Goal: Task Accomplishment & Management: Use online tool/utility

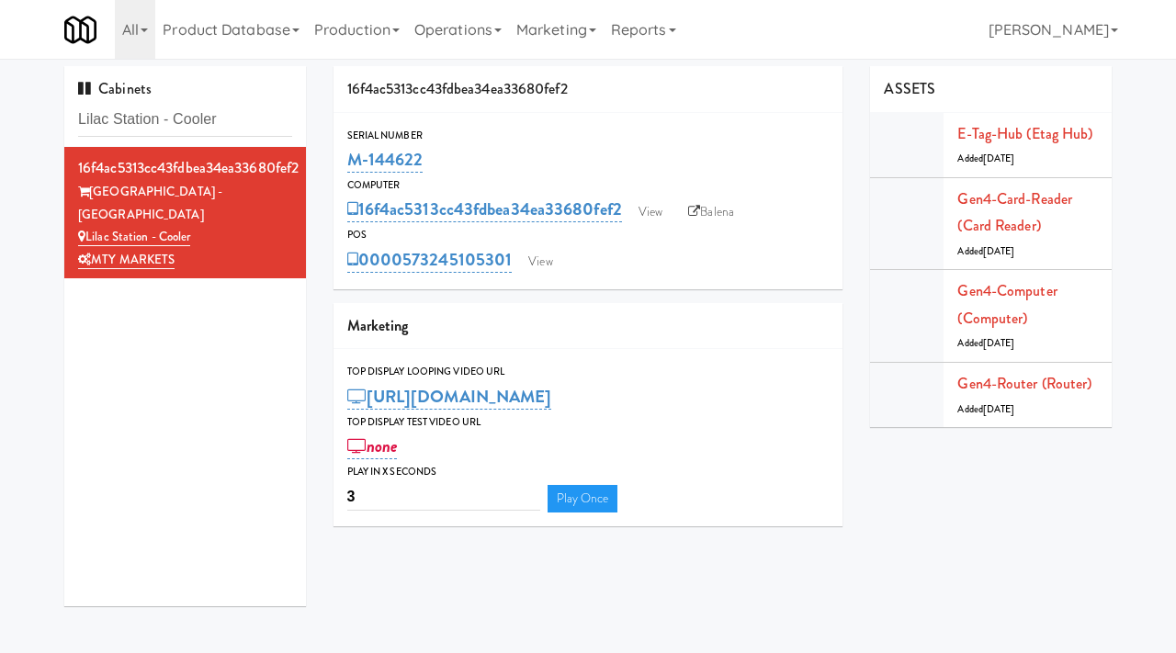
scroll to position [23, 0]
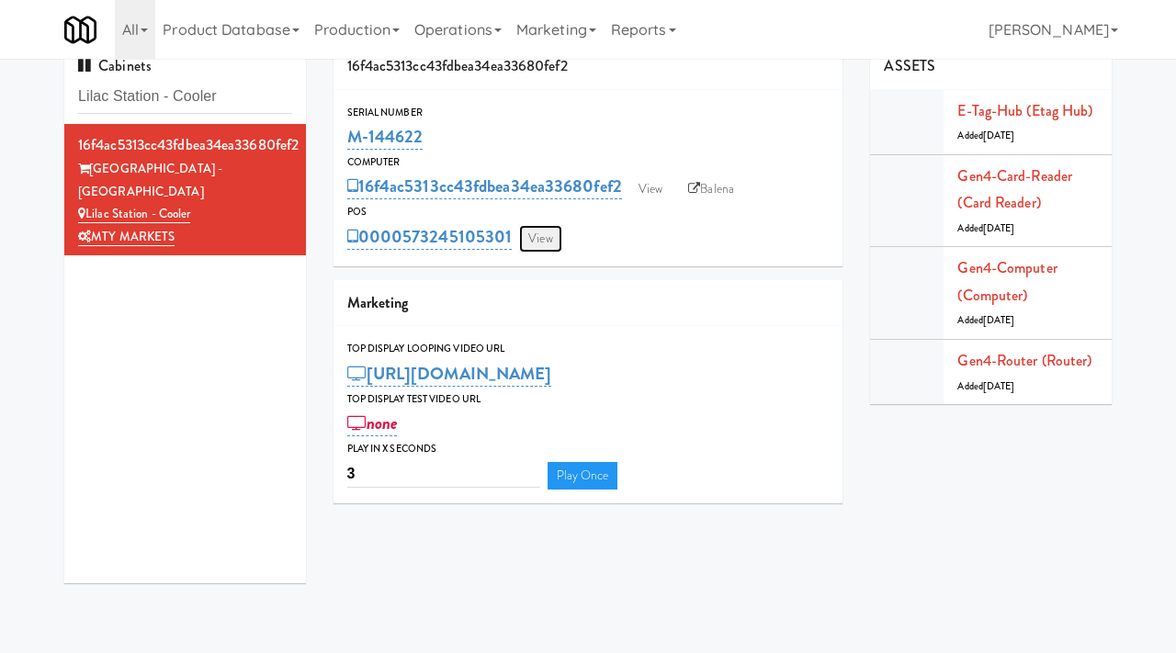
click at [524, 236] on link "View" at bounding box center [540, 239] width 42 height 28
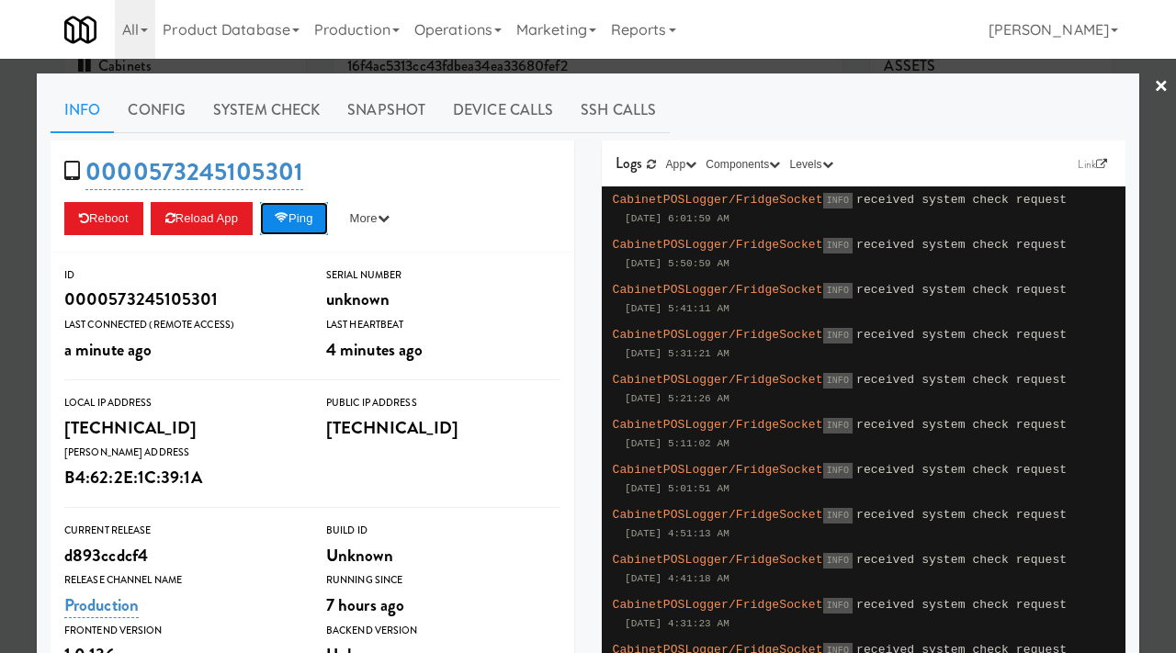
click at [307, 229] on button "Ping" at bounding box center [294, 218] width 68 height 33
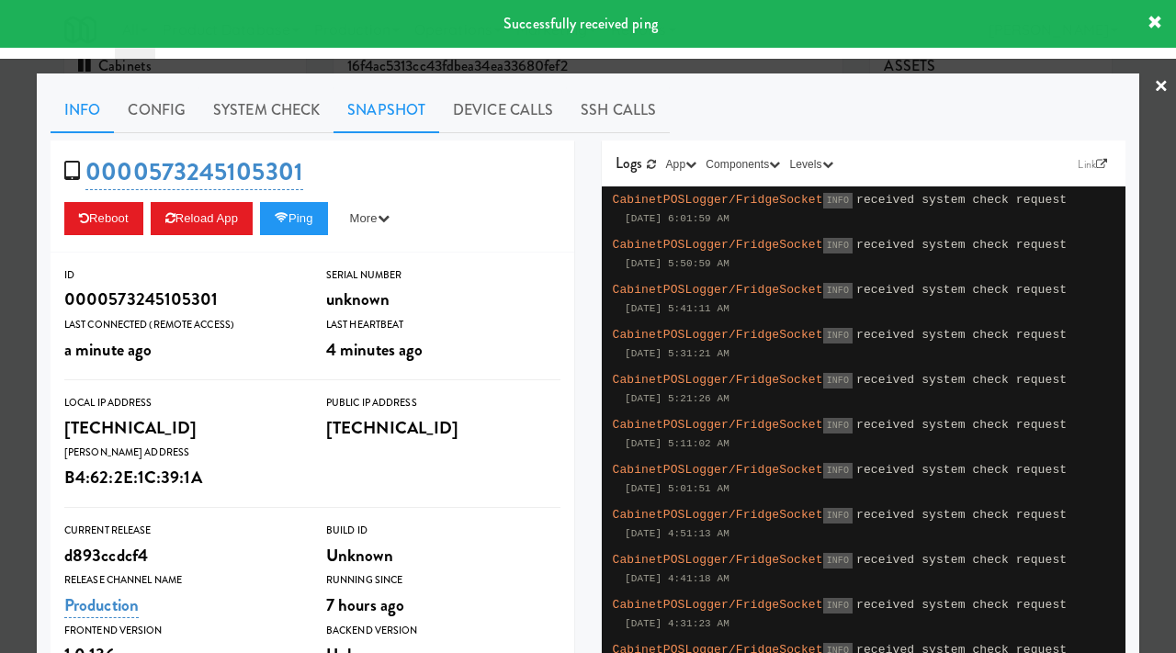
click at [396, 106] on link "Snapshot" at bounding box center [387, 110] width 106 height 46
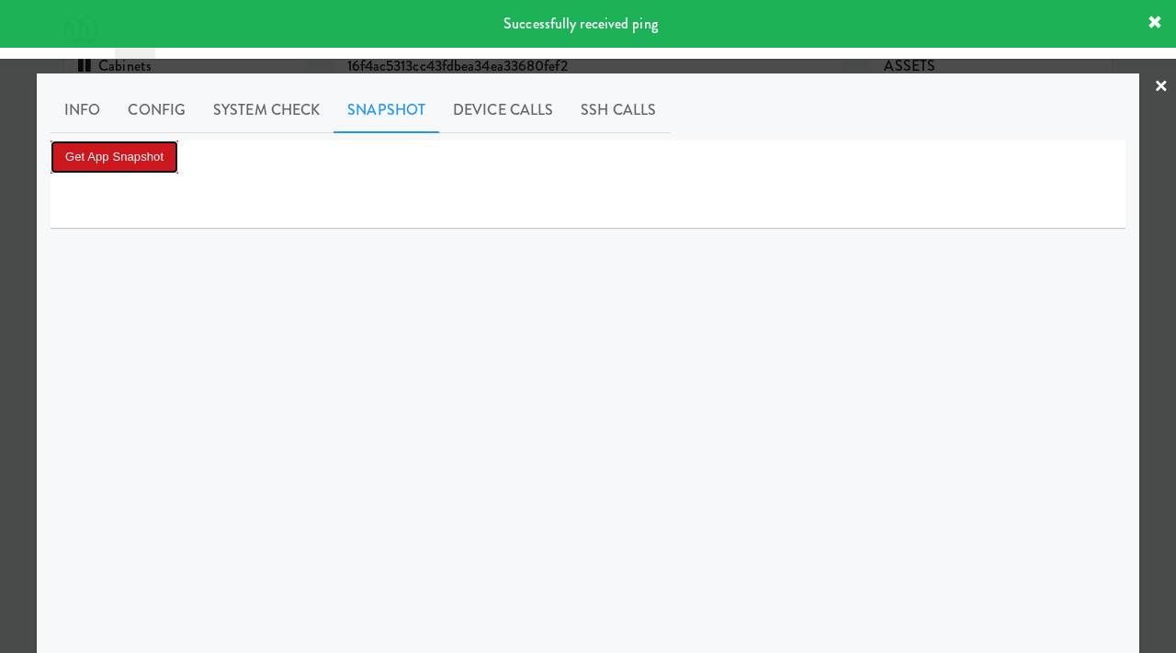
click at [131, 154] on button "Get App Snapshot" at bounding box center [115, 157] width 128 height 33
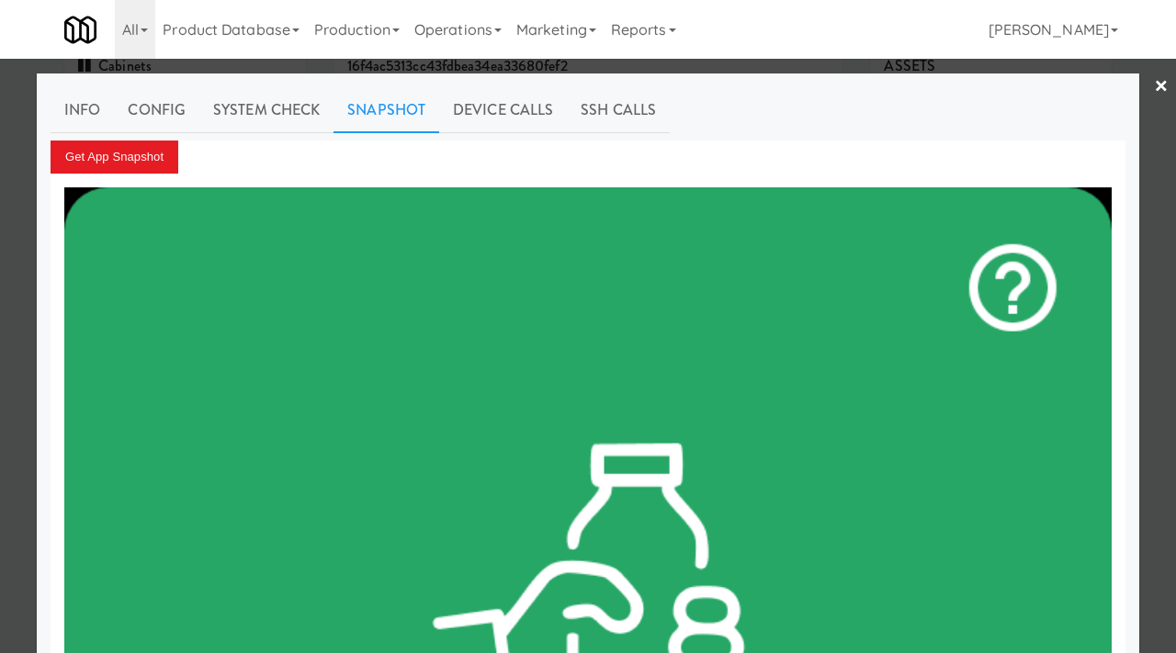
click at [0, 180] on div at bounding box center [588, 326] width 1176 height 653
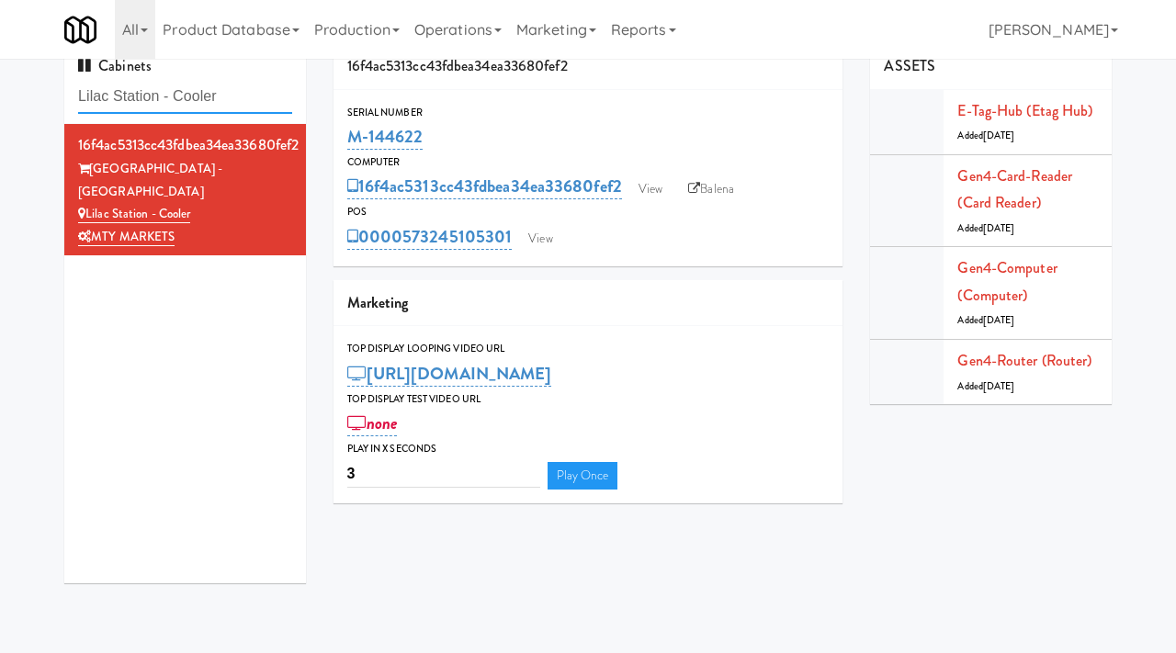
click at [191, 93] on input "Lilac Station - Cooler" at bounding box center [185, 97] width 214 height 34
type input "325 front"
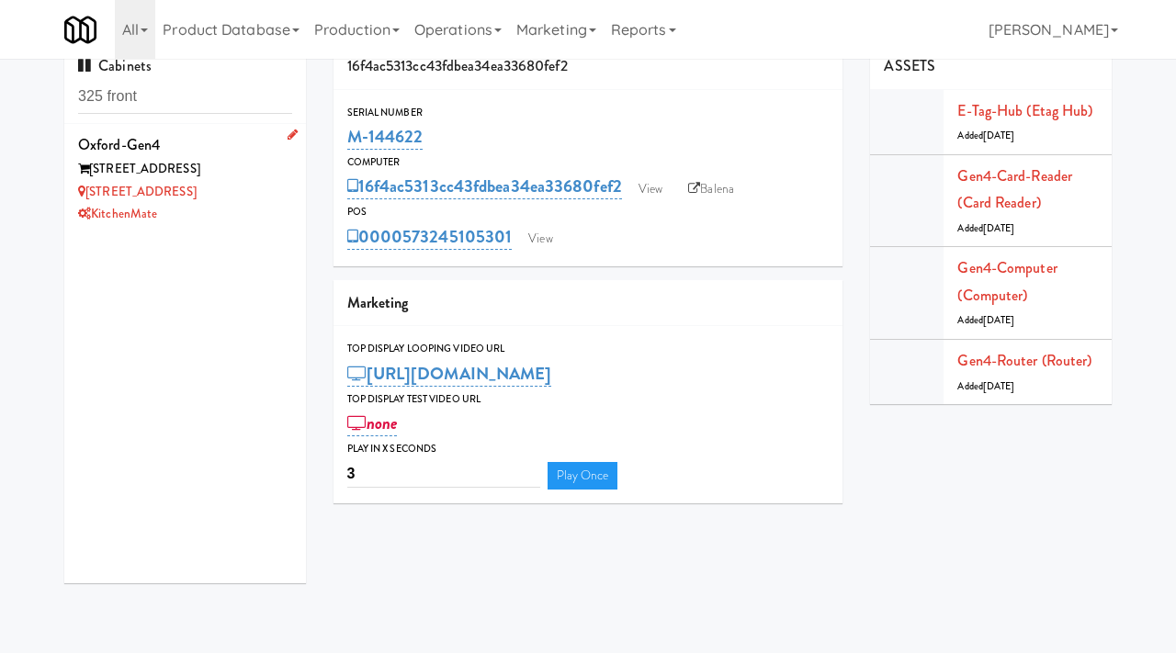
click at [241, 203] on div "KitchenMate" at bounding box center [185, 214] width 214 height 23
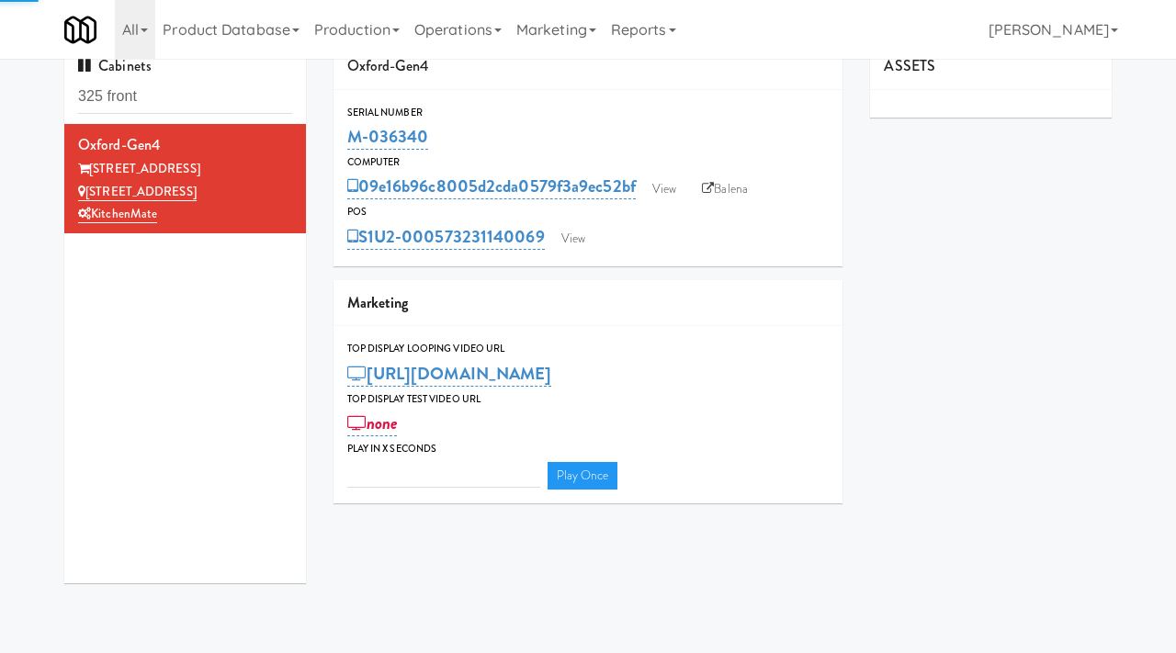
type input "3"
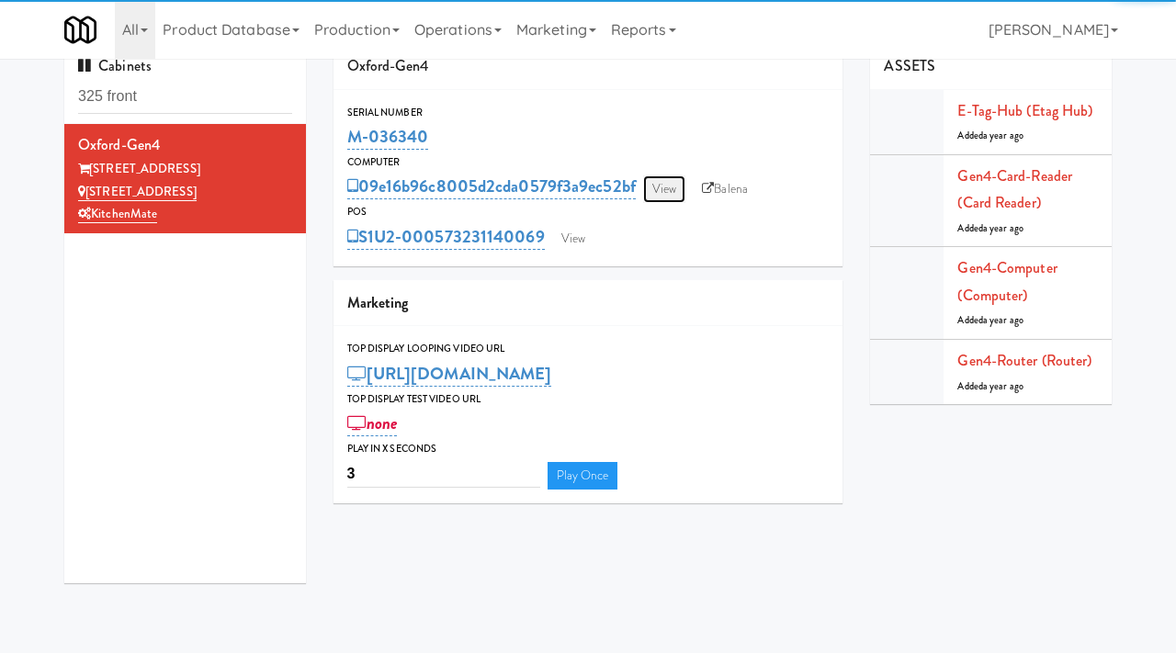
click at [660, 176] on link "View" at bounding box center [664, 190] width 42 height 28
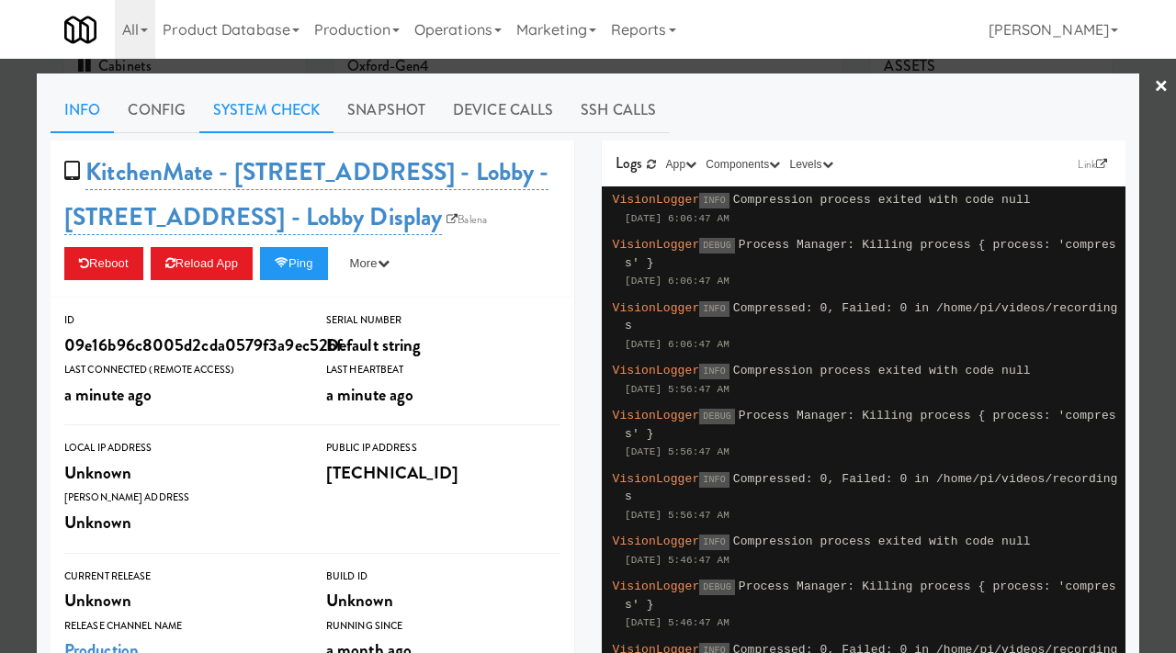
click at [263, 100] on link "System Check" at bounding box center [266, 110] width 134 height 46
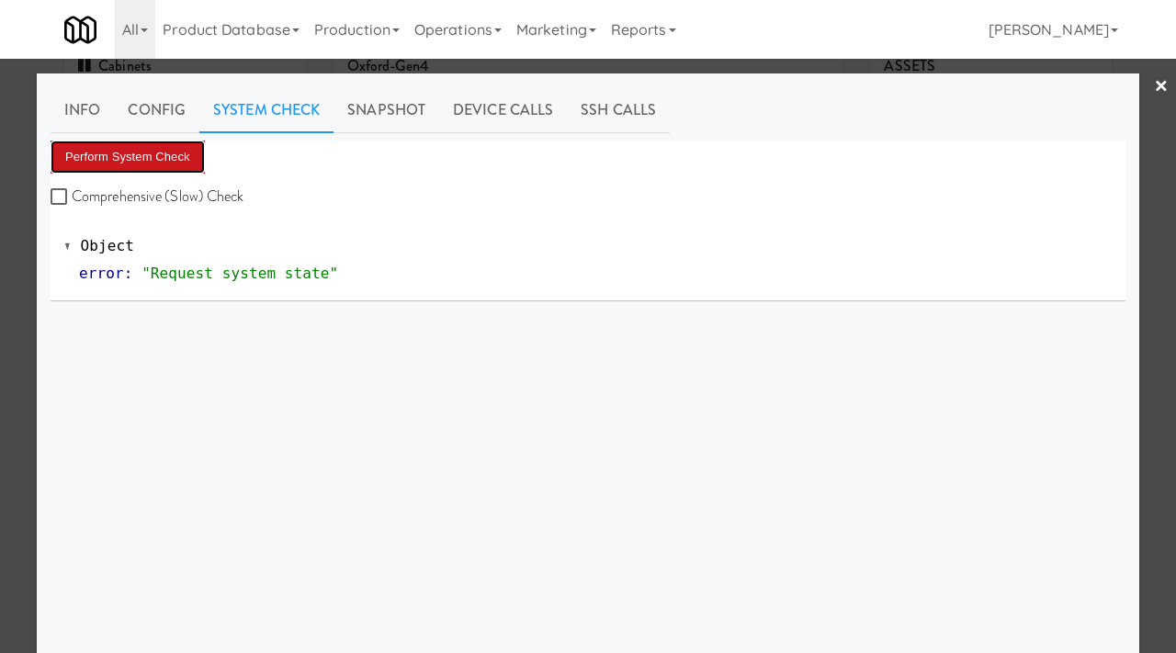
click at [145, 142] on button "Perform System Check" at bounding box center [128, 157] width 154 height 33
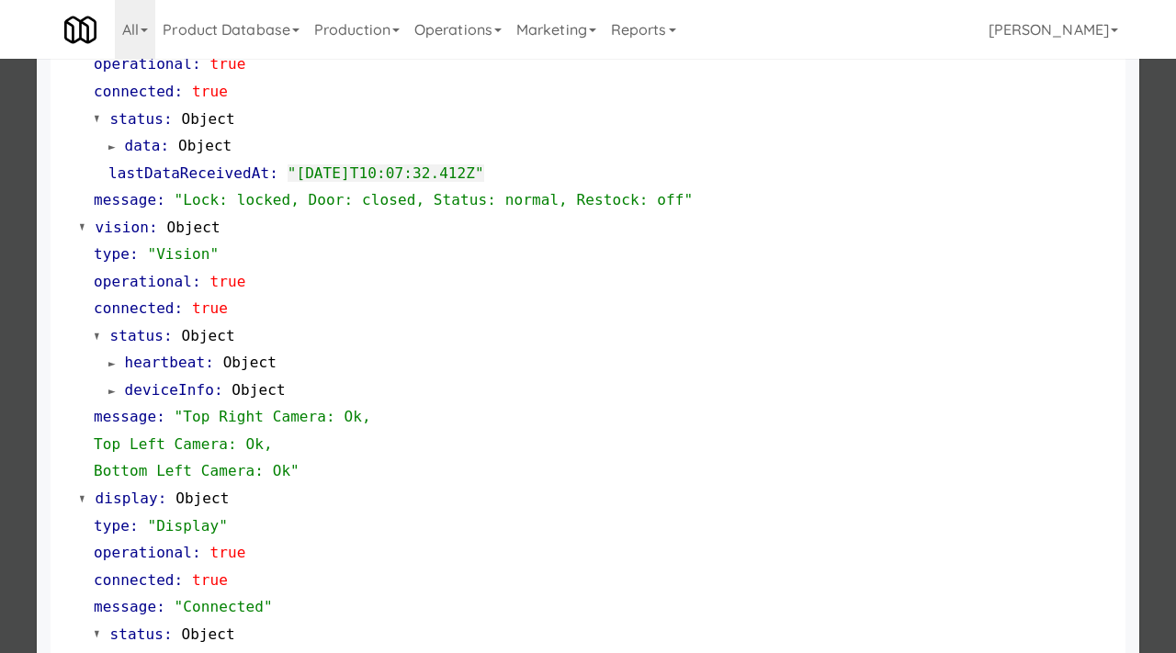
scroll to position [774, 0]
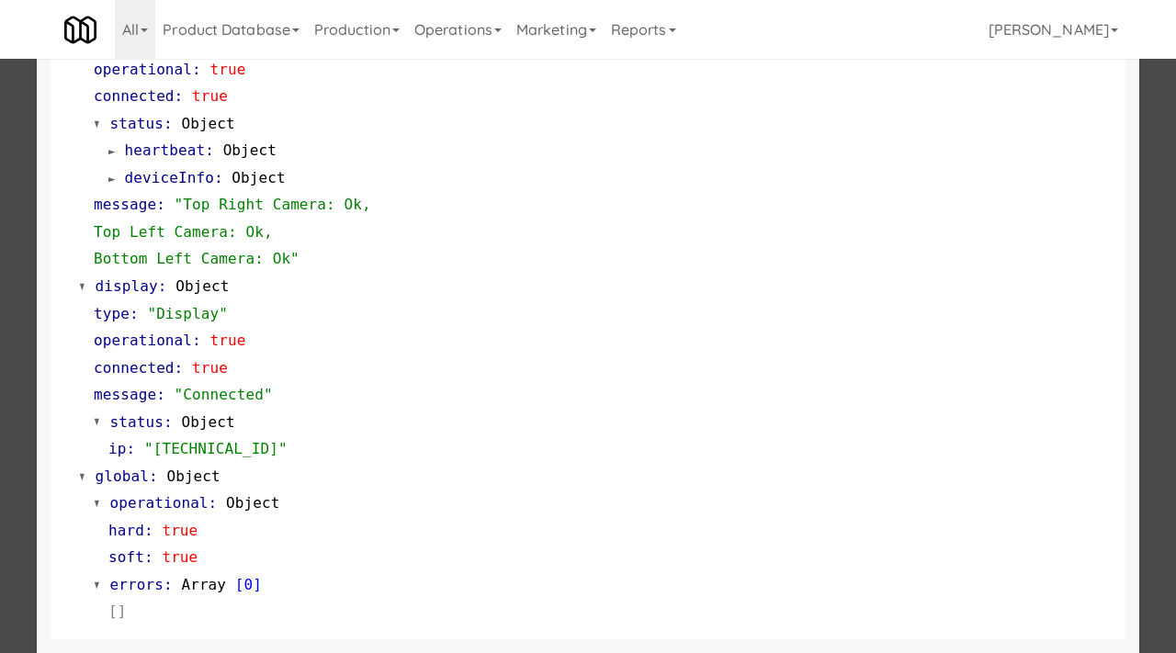
click at [0, 341] on div at bounding box center [588, 326] width 1176 height 653
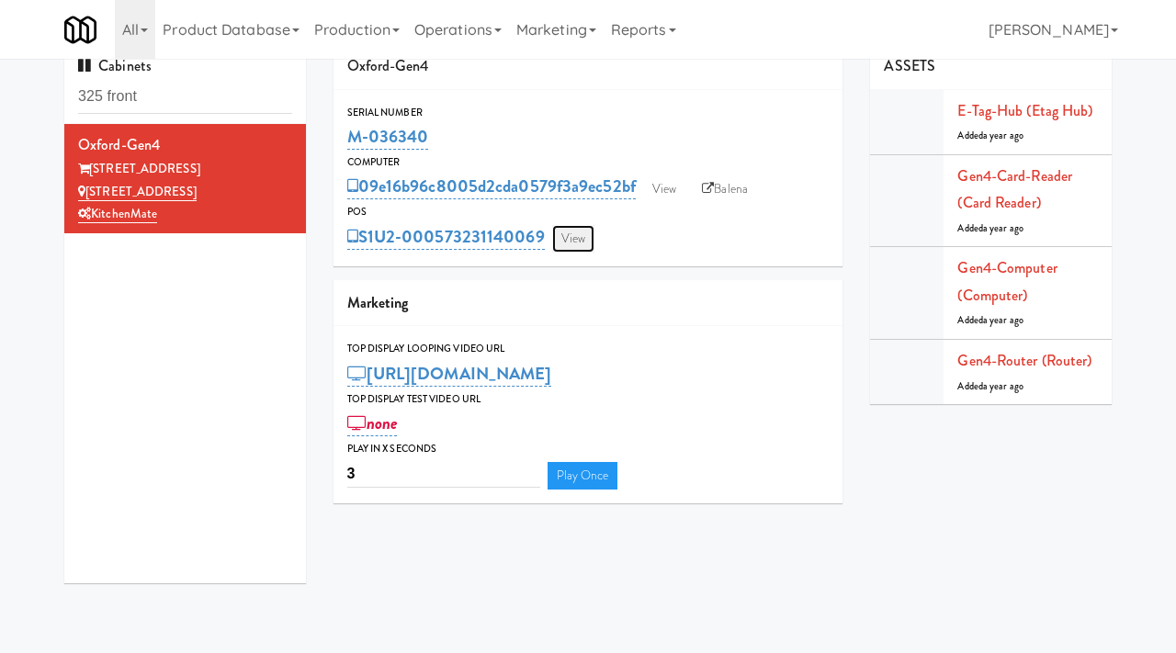
click at [570, 236] on link "View" at bounding box center [573, 239] width 42 height 28
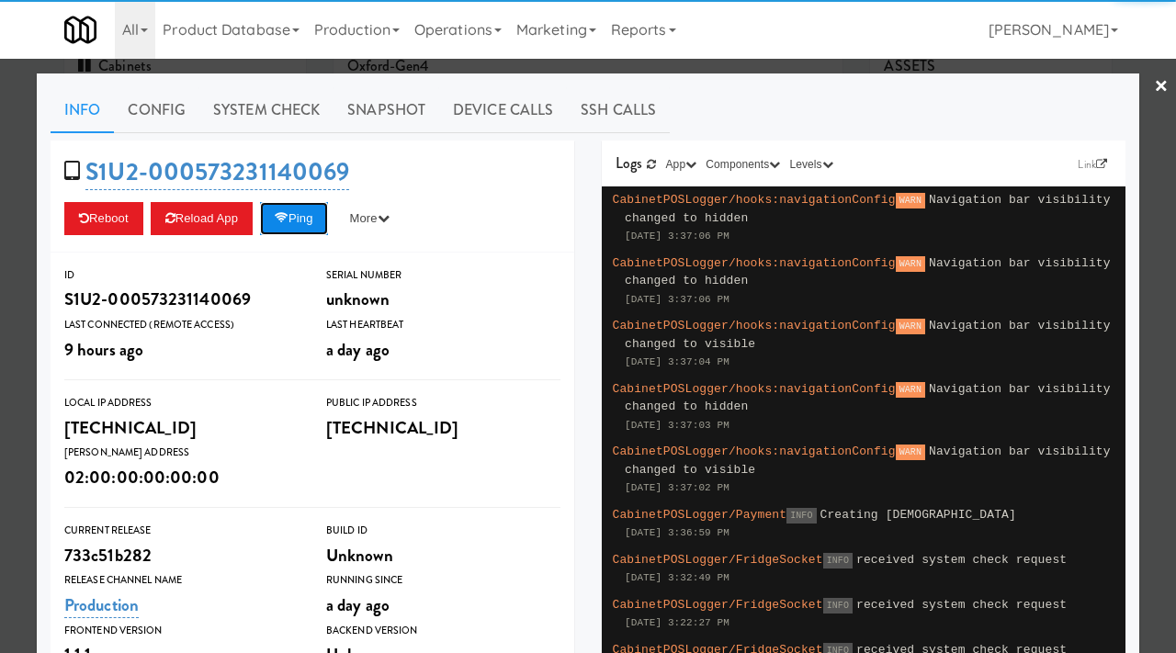
click at [317, 226] on button "Ping" at bounding box center [294, 218] width 68 height 33
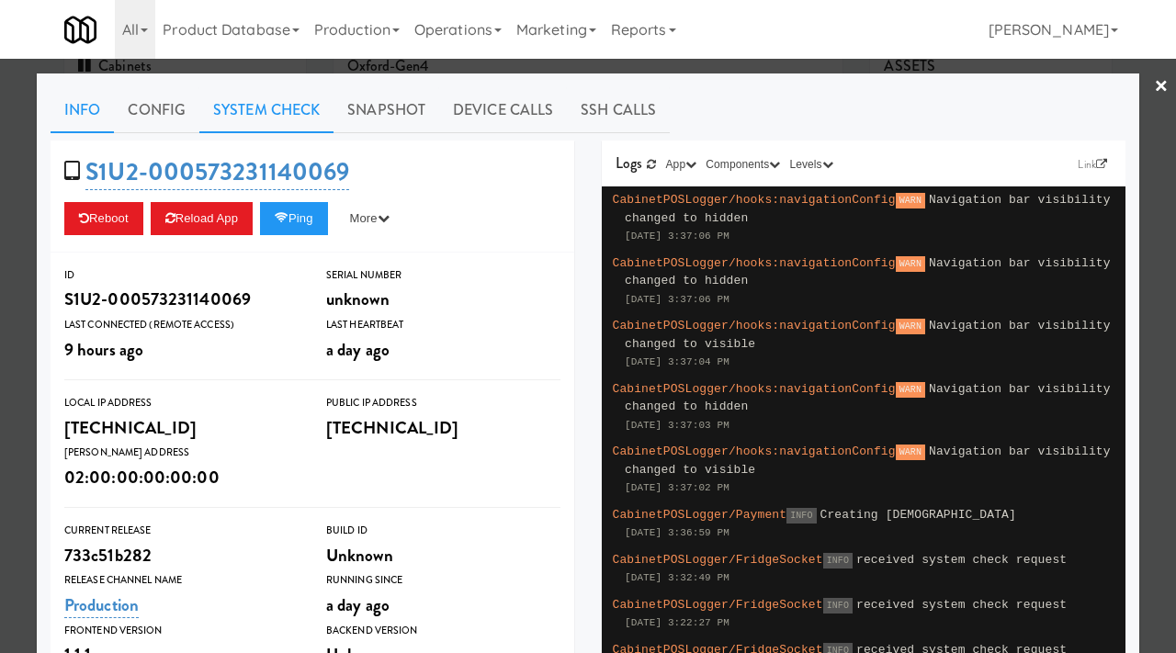
click at [295, 111] on link "System Check" at bounding box center [266, 110] width 134 height 46
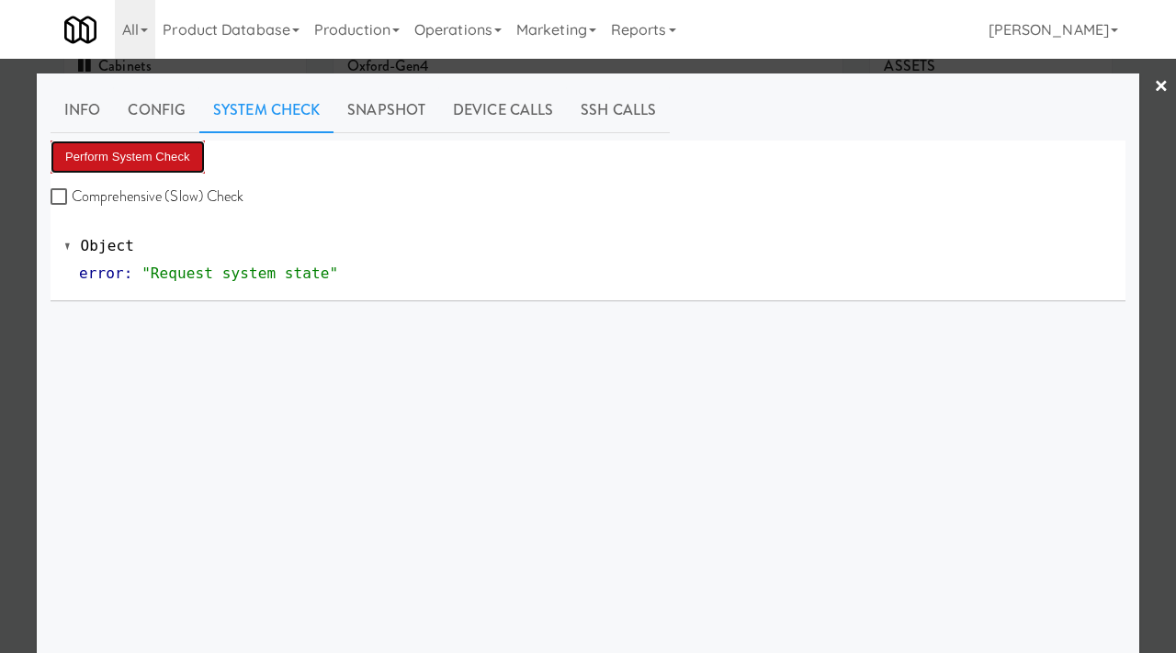
click at [146, 153] on button "Perform System Check" at bounding box center [128, 157] width 154 height 33
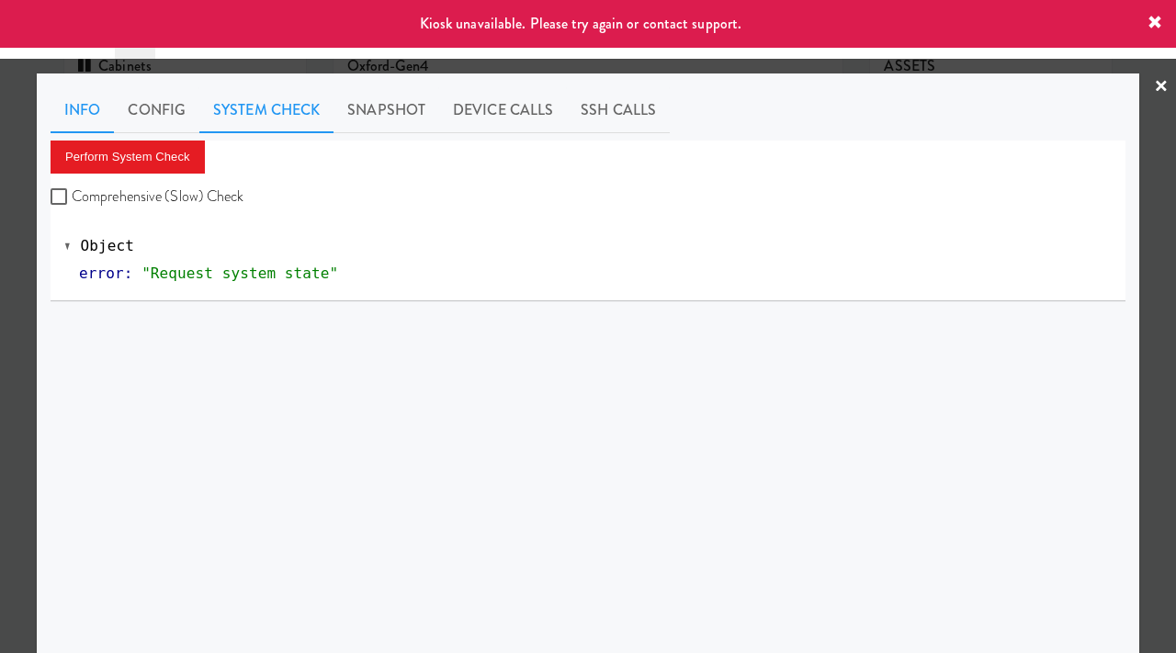
click at [83, 114] on link "Info" at bounding box center [82, 110] width 63 height 46
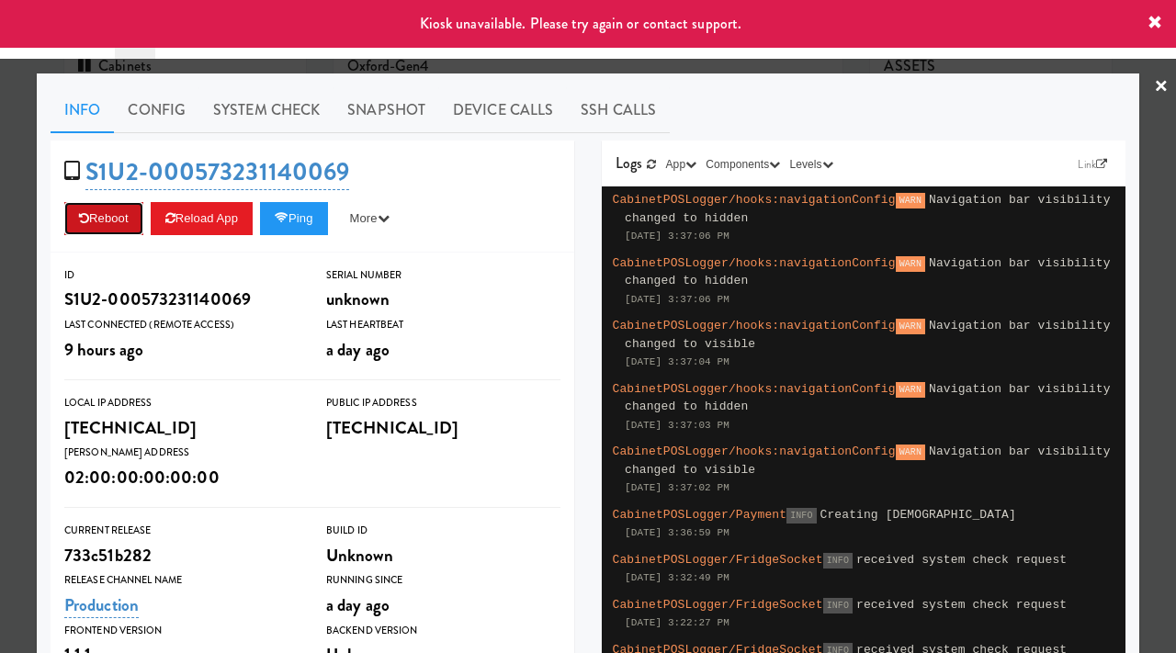
click at [102, 208] on button "Reboot" at bounding box center [103, 218] width 79 height 33
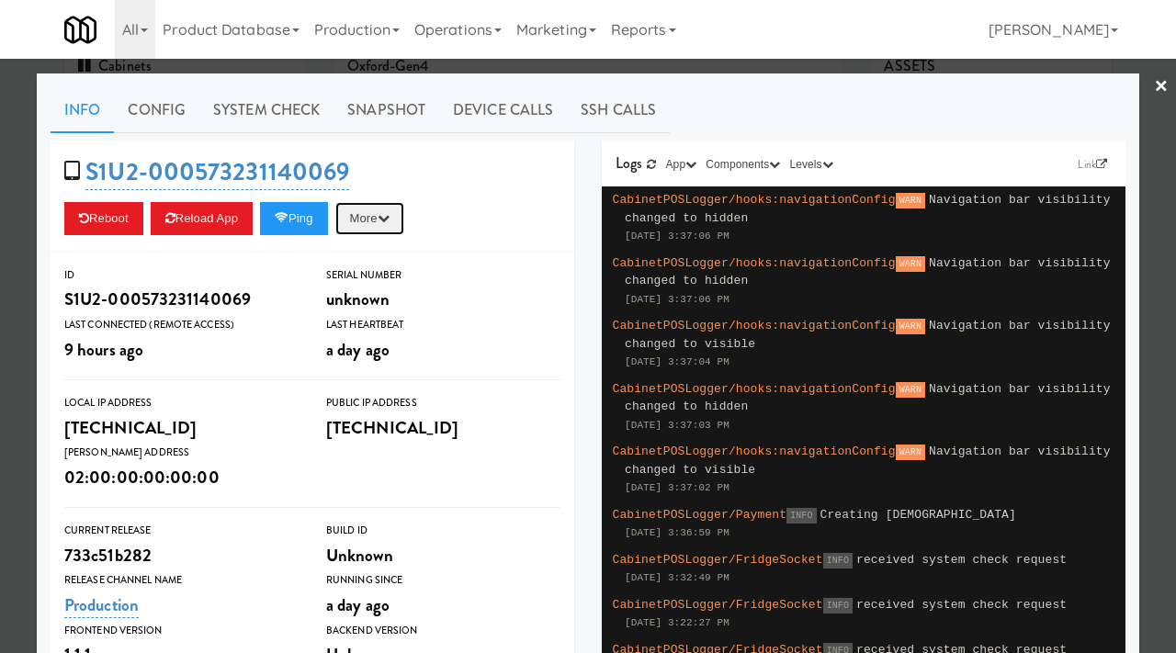
click at [375, 227] on button "More" at bounding box center [369, 218] width 69 height 33
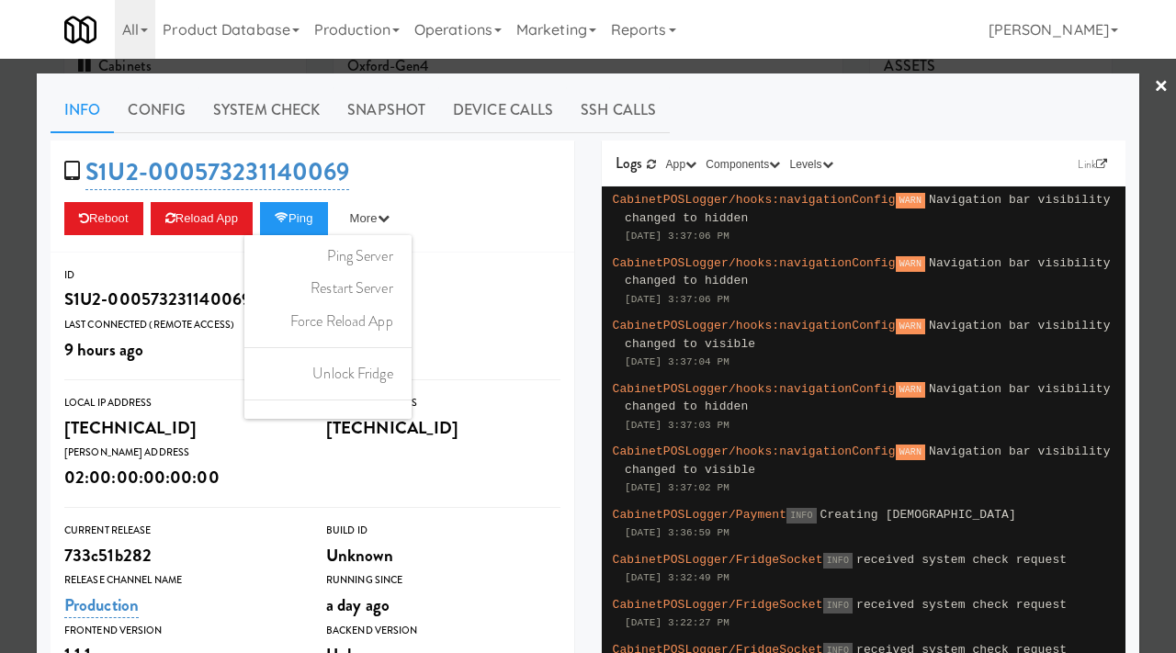
click at [13, 273] on div at bounding box center [588, 326] width 1176 height 653
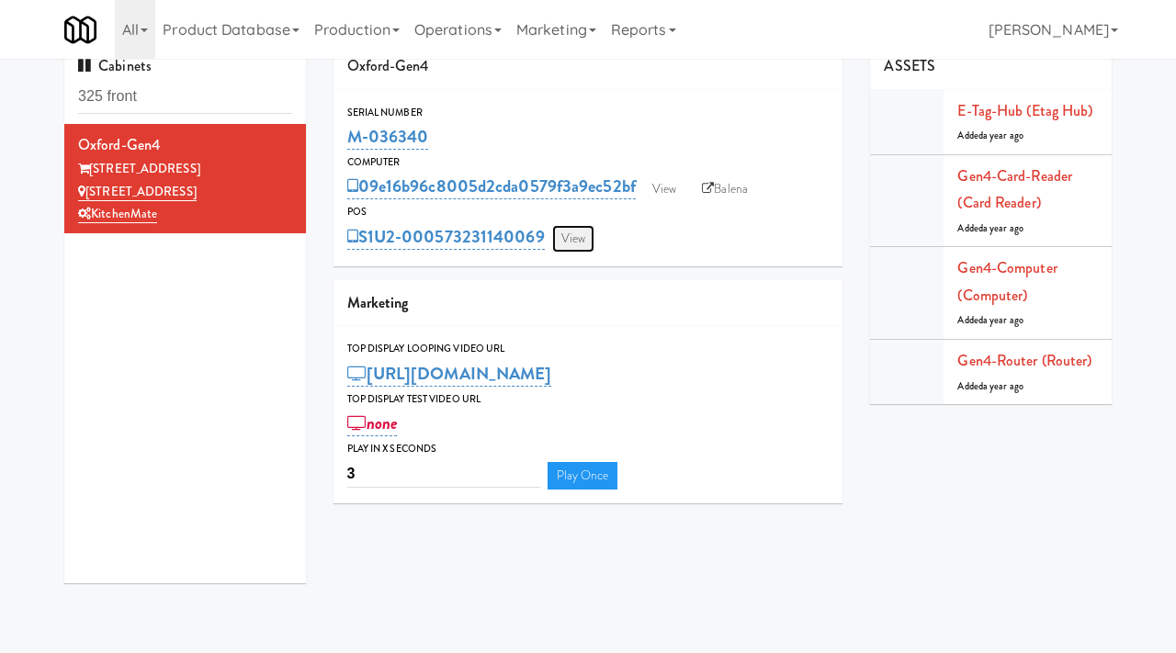
click at [558, 241] on link "View" at bounding box center [573, 239] width 42 height 28
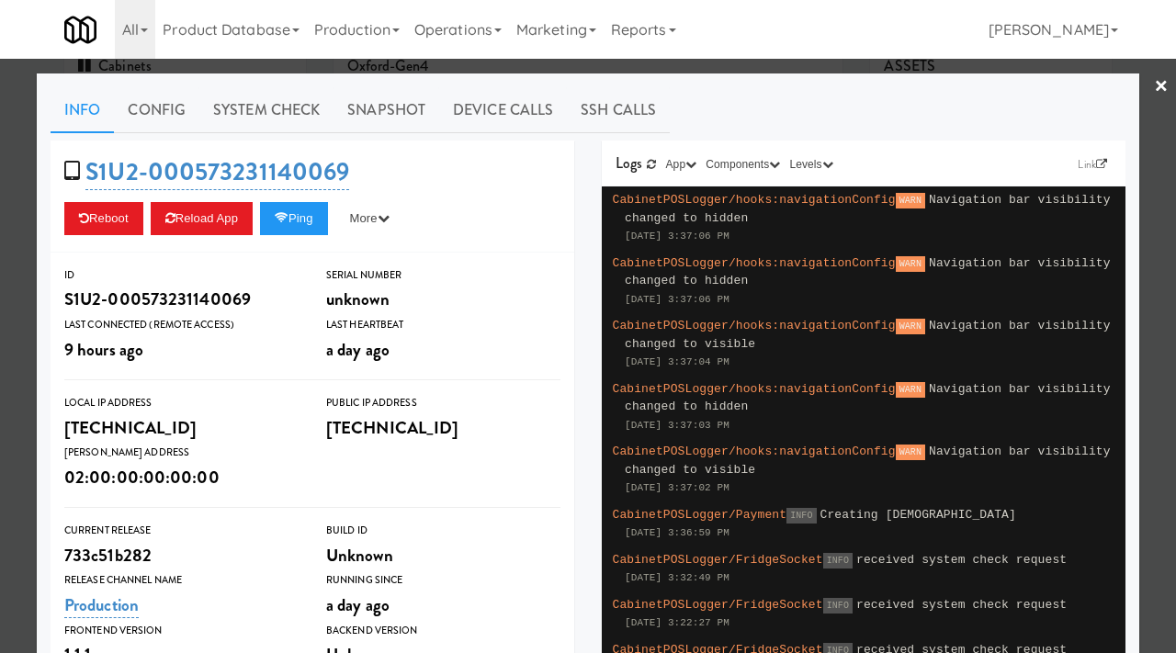
click at [0, 310] on div at bounding box center [588, 326] width 1176 height 653
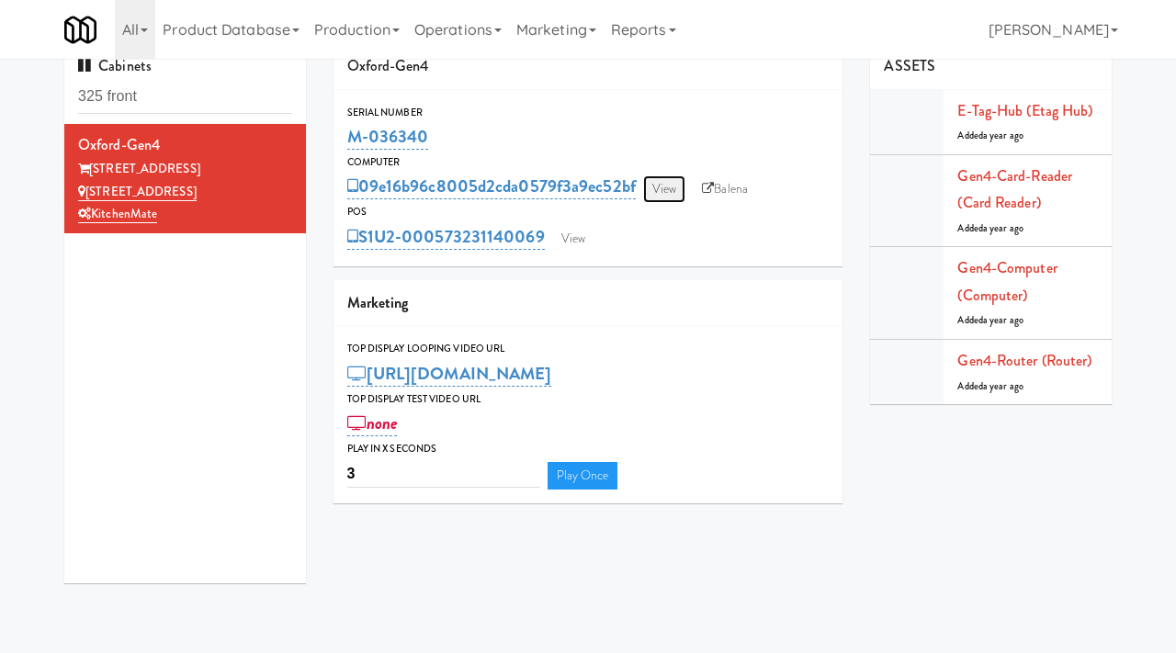
click at [655, 185] on link "View" at bounding box center [664, 190] width 42 height 28
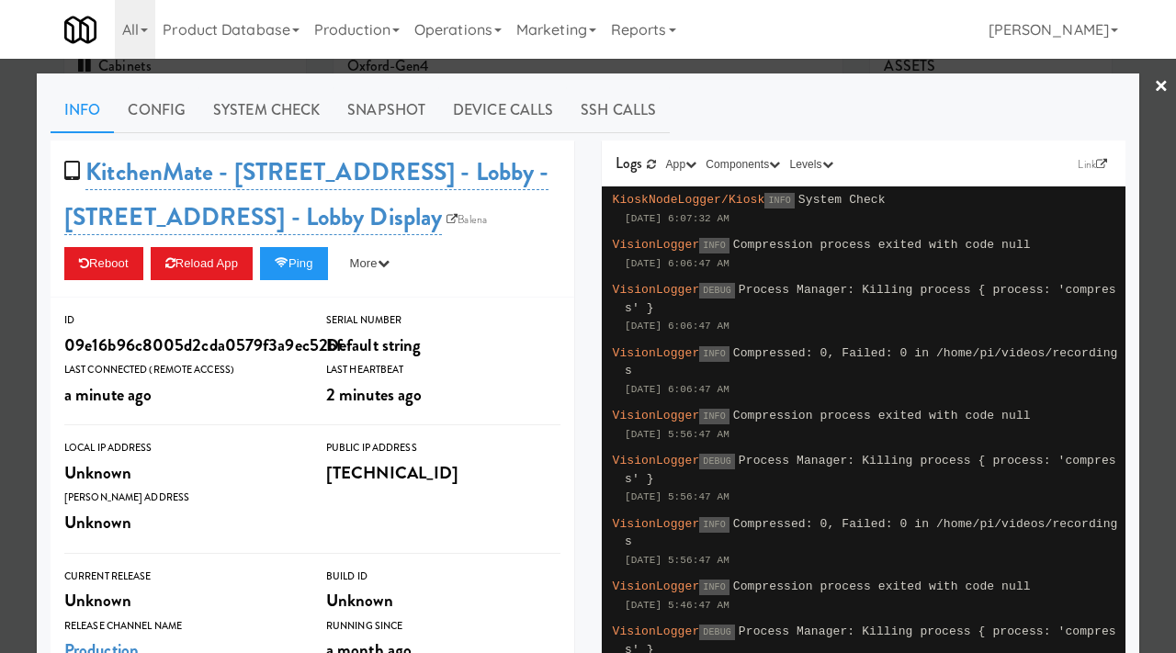
click at [0, 405] on div at bounding box center [588, 326] width 1176 height 653
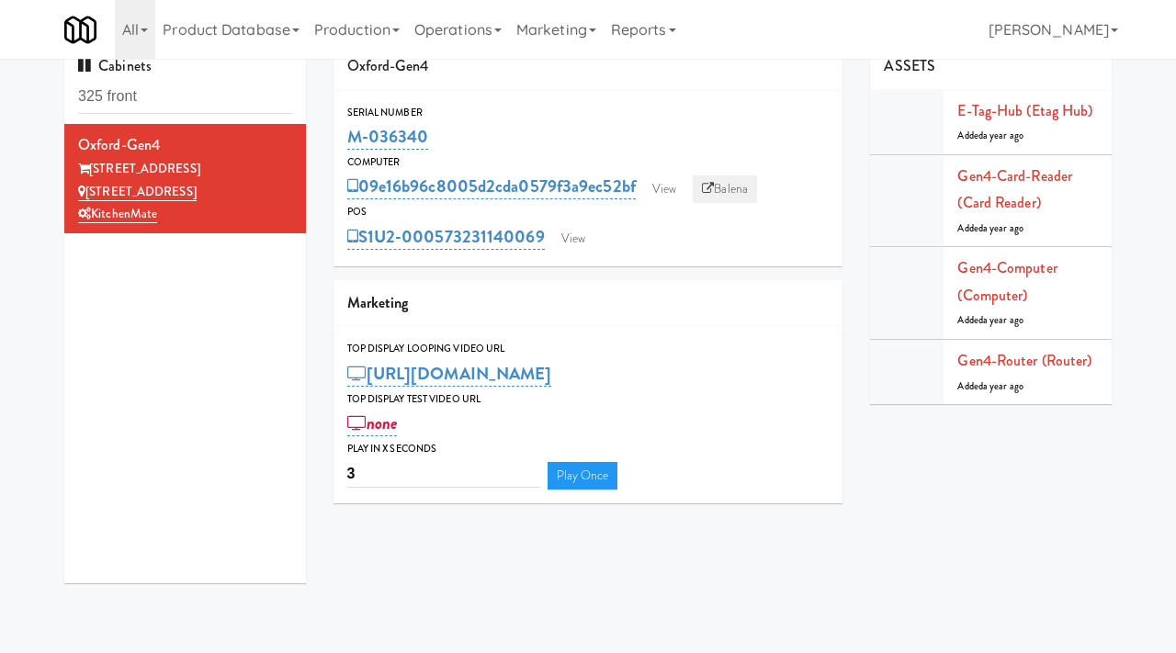
click at [720, 181] on link "Balena" at bounding box center [725, 190] width 64 height 28
click at [563, 229] on link "View" at bounding box center [573, 239] width 42 height 28
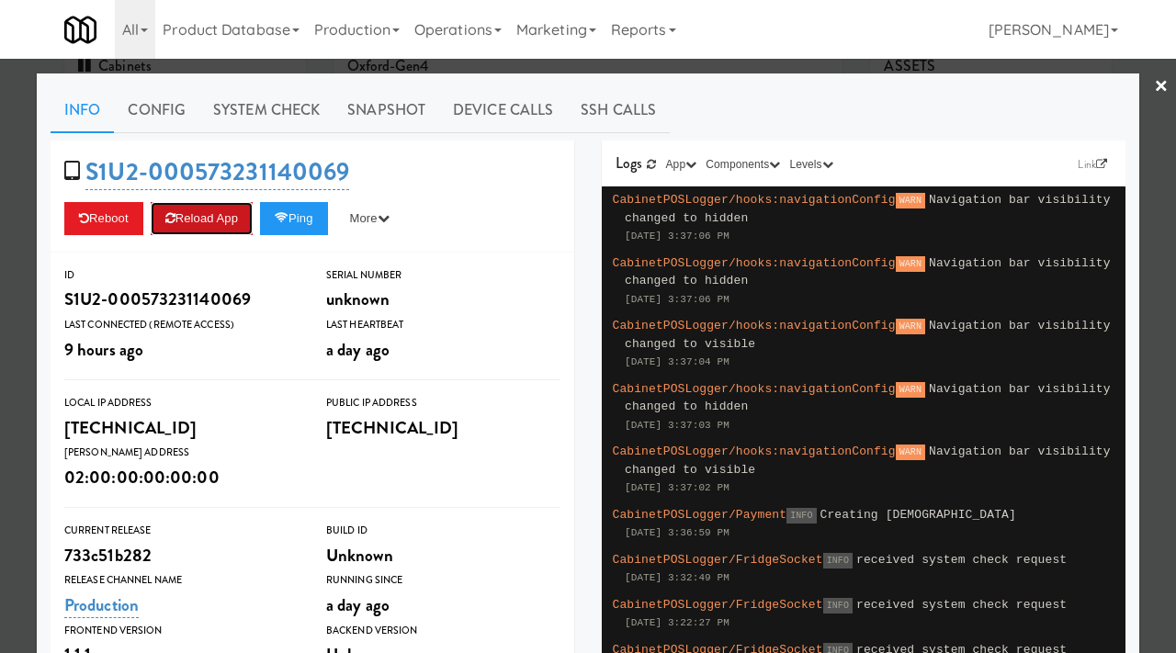
click at [222, 212] on button "Reload App" at bounding box center [202, 218] width 102 height 33
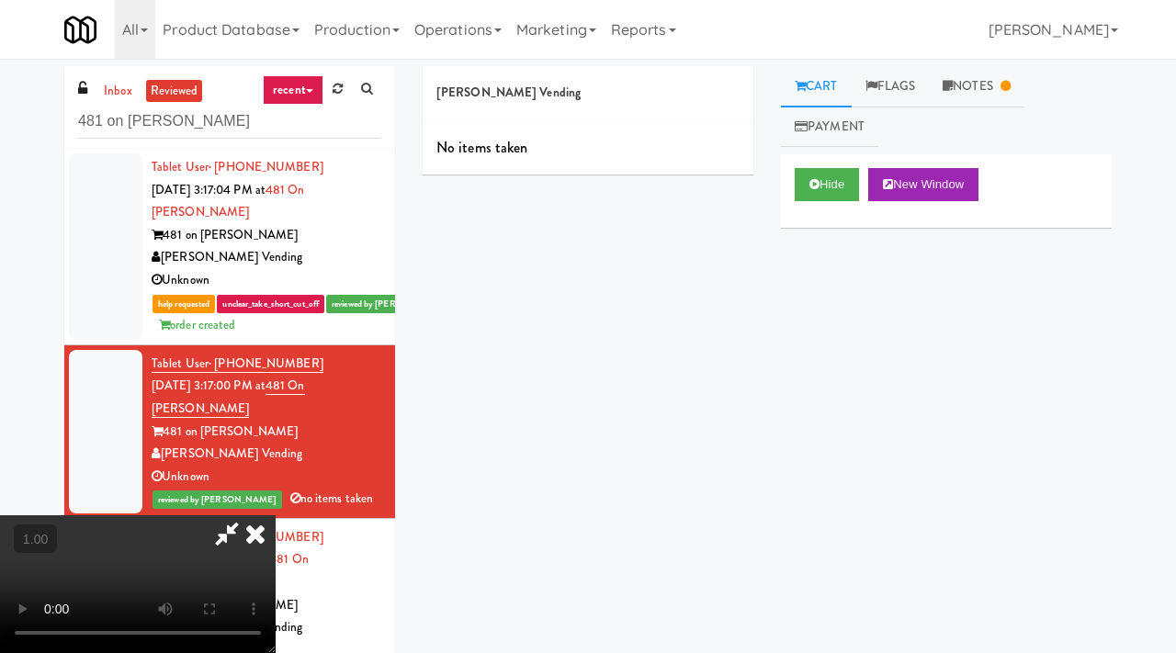
scroll to position [108, 0]
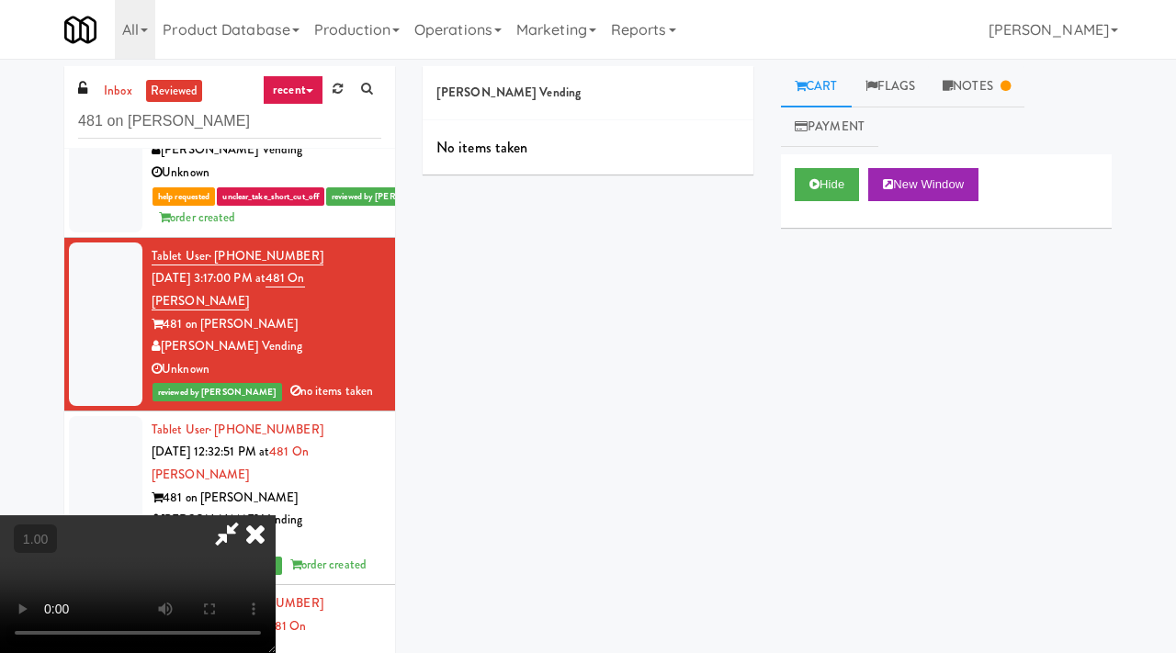
click at [85, 565] on video at bounding box center [138, 585] width 276 height 138
click at [276, 516] on icon at bounding box center [255, 534] width 40 height 37
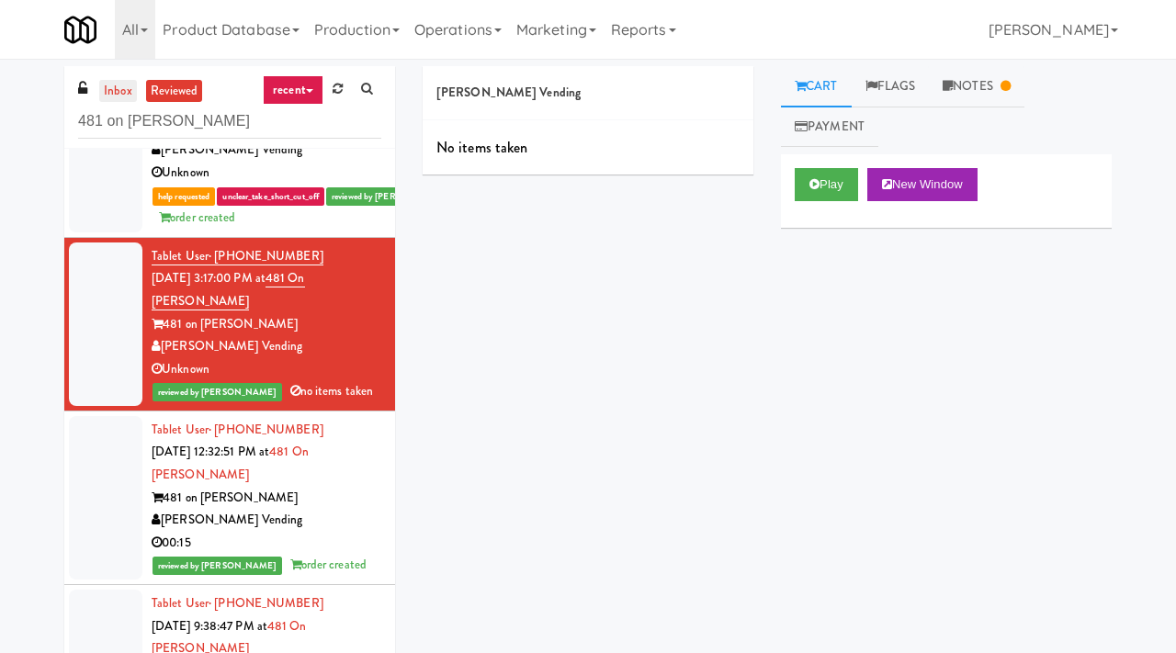
click at [116, 97] on link "inbox" at bounding box center [118, 91] width 38 height 23
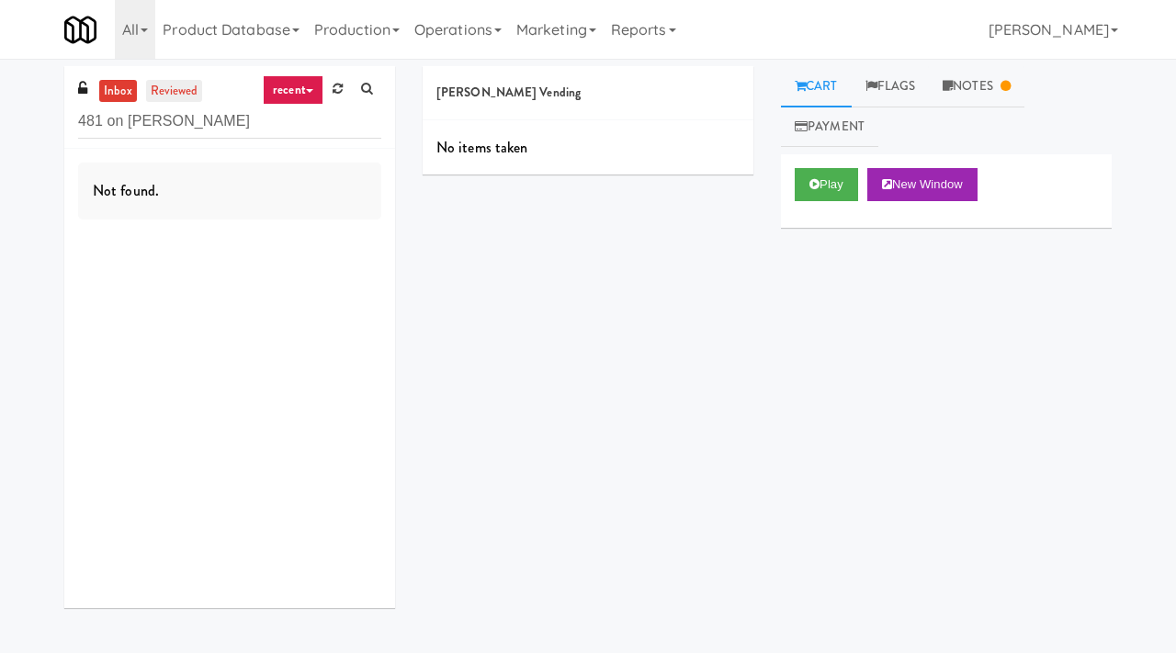
click at [187, 84] on link "reviewed" at bounding box center [174, 91] width 57 height 23
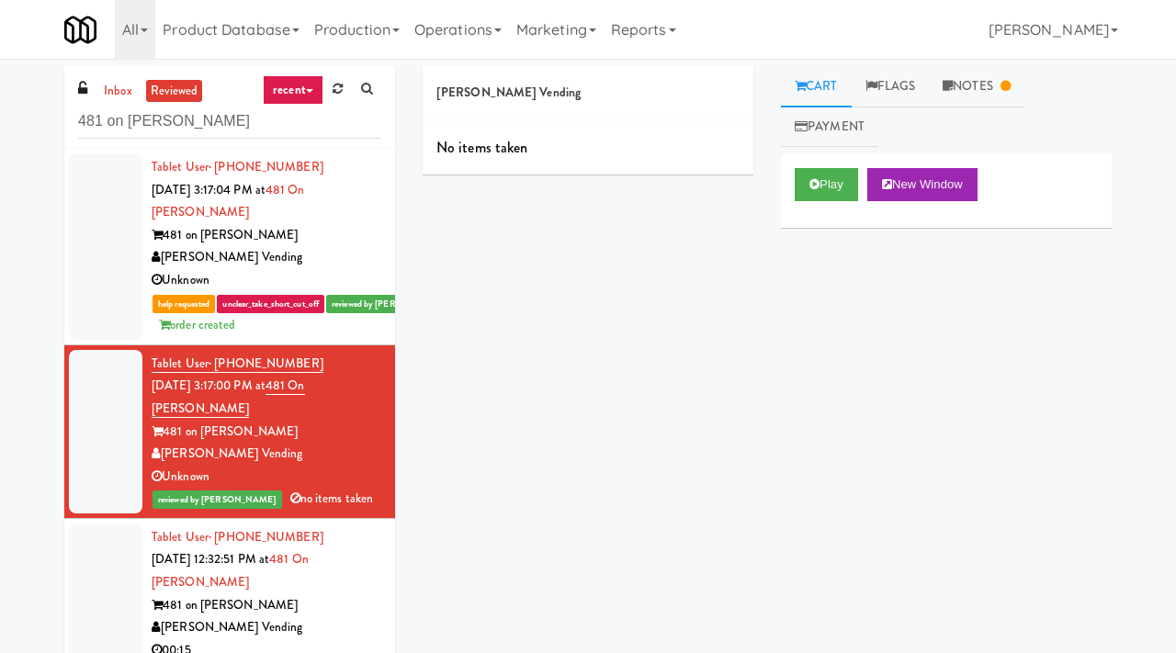
click at [272, 264] on div "[PERSON_NAME] Vending" at bounding box center [267, 257] width 230 height 23
